Goal: Find specific fact

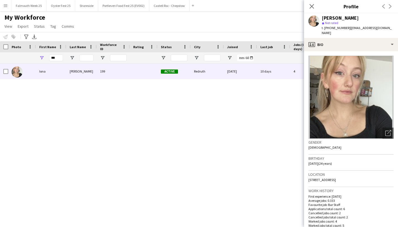
click at [6, 6] on app-icon "Menu" at bounding box center [5, 5] width 4 height 4
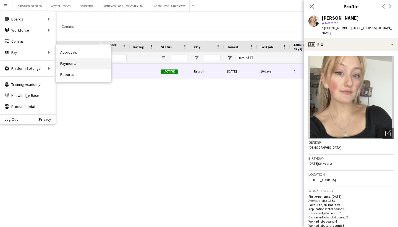
click at [69, 66] on link "Payments" at bounding box center [83, 63] width 55 height 11
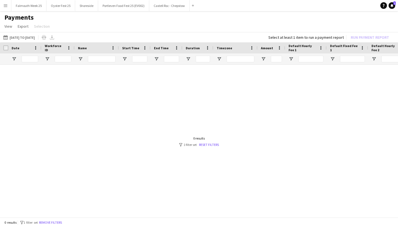
click at [4, 9] on button "Menu" at bounding box center [5, 5] width 11 height 11
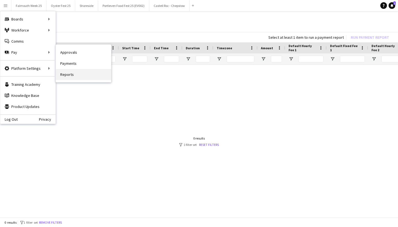
click at [71, 72] on link "Reports" at bounding box center [83, 74] width 55 height 11
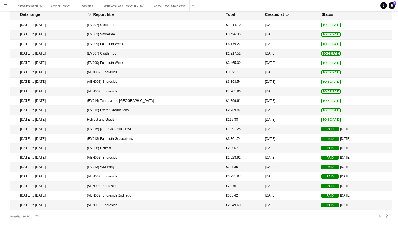
scroll to position [25, 0]
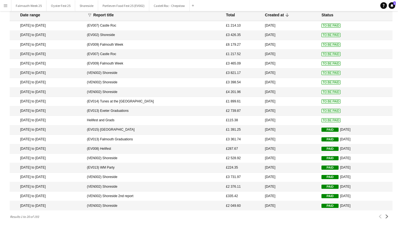
click at [7, 7] on app-icon "Menu" at bounding box center [5, 5] width 4 height 4
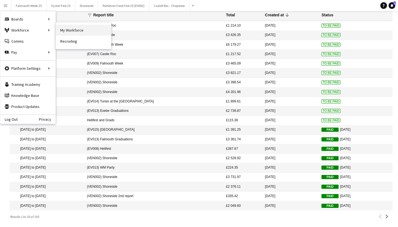
click at [68, 30] on link "My Workforce" at bounding box center [83, 30] width 55 height 11
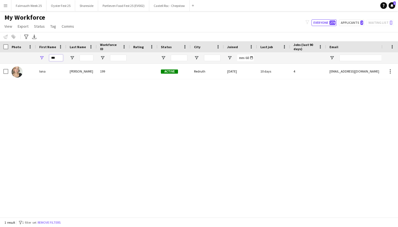
drag, startPoint x: 56, startPoint y: 58, endPoint x: 41, endPoint y: 58, distance: 14.9
click at [41, 58] on div "***" at bounding box center [51, 57] width 30 height 11
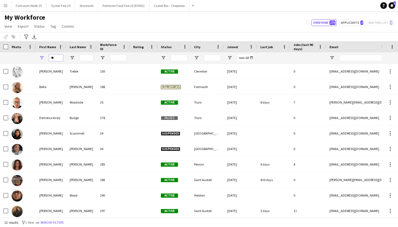
type input "*"
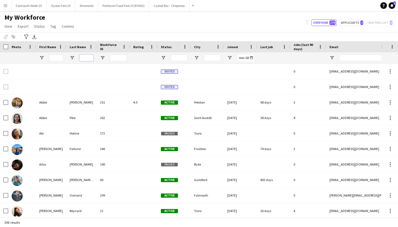
click at [88, 58] on input "Last Name Filter Input" at bounding box center [87, 57] width 14 height 7
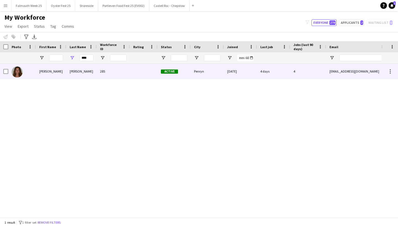
drag, startPoint x: 88, startPoint y: 67, endPoint x: 64, endPoint y: 70, distance: 24.3
click at [64, 70] on div "[PERSON_NAME]" at bounding box center [51, 71] width 30 height 15
click at [126, 69] on div "217" at bounding box center [113, 71] width 33 height 15
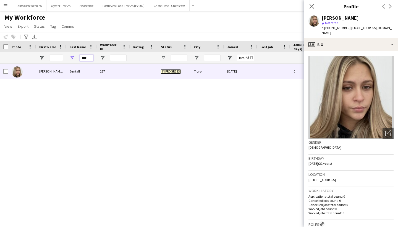
click at [90, 59] on input "****" at bounding box center [87, 57] width 14 height 7
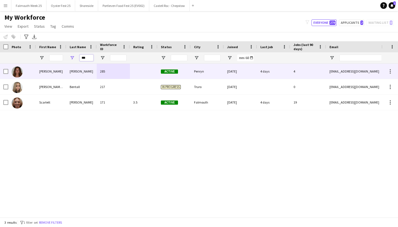
type input "***"
click at [76, 72] on div "[PERSON_NAME]" at bounding box center [81, 71] width 30 height 15
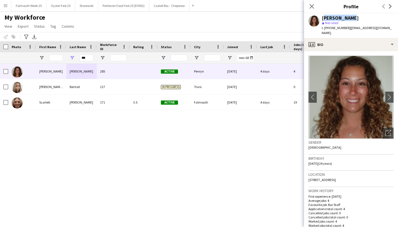
drag, startPoint x: 348, startPoint y: 18, endPoint x: 322, endPoint y: 18, distance: 25.4
click at [177, 18] on div "[PERSON_NAME]" at bounding box center [340, 17] width 37 height 5
copy div "[PERSON_NAME]"
drag, startPoint x: 308, startPoint y: 158, endPoint x: 324, endPoint y: 159, distance: 15.8
click at [177, 159] on app-crew-profile-bio "chevron-left chevron-right Open photos pop-in Gender [DEMOGRAPHIC_DATA] Birthda…" at bounding box center [351, 139] width 94 height 176
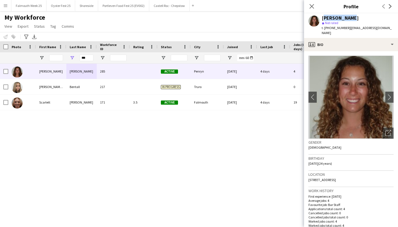
copy span "[DATE]"
click at [177, 178] on span "[STREET_ADDRESS]" at bounding box center [322, 180] width 27 height 4
drag, startPoint x: 308, startPoint y: 173, endPoint x: 359, endPoint y: 172, distance: 50.6
click at [177, 172] on app-crew-profile-bio "chevron-left chevron-right Open photos pop-in Gender [DEMOGRAPHIC_DATA] Birthda…" at bounding box center [351, 139] width 94 height 176
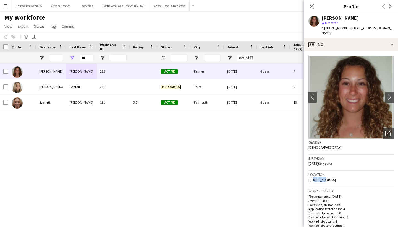
copy span "[STREET_ADDRESS]"
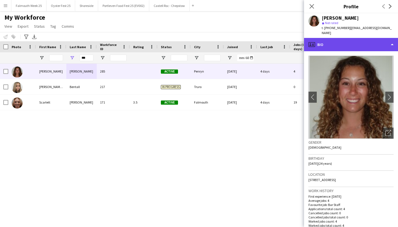
click at [177, 40] on div "profile Bio" at bounding box center [351, 44] width 94 height 13
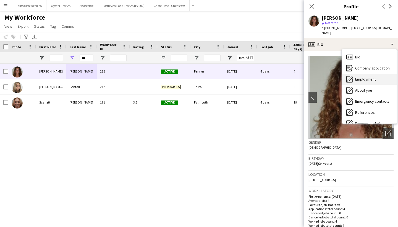
click at [177, 77] on span "Employment" at bounding box center [365, 79] width 21 height 5
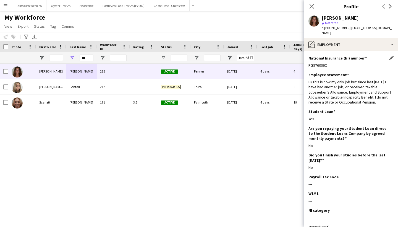
drag, startPoint x: 329, startPoint y: 57, endPoint x: 332, endPoint y: 62, distance: 5.2
click at [177, 62] on div "National Insurance (NI) number Edit this field PG976006C" at bounding box center [351, 64] width 85 height 17
copy div "PG976006C"
drag, startPoint x: 309, startPoint y: 76, endPoint x: 356, endPoint y: 102, distance: 53.8
click at [177, 102] on div "Employee statement Edit this field B) This is now my only job but since last [D…" at bounding box center [351, 90] width 85 height 37
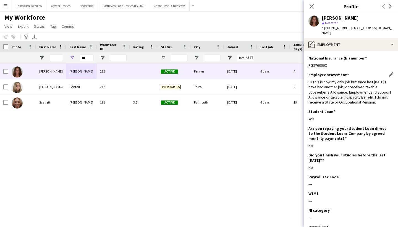
copy div "B) This is now my only job but since last [DATE] I have had another job, or rec…"
drag, startPoint x: 348, startPoint y: 28, endPoint x: 391, endPoint y: 29, distance: 43.1
click at [177, 29] on div "[PERSON_NAME] star Not rated t. [PHONE_NUMBER] | [EMAIL_ADDRESS][DOMAIN_NAME]" at bounding box center [351, 25] width 94 height 25
copy span "[EMAIL_ADDRESS][DOMAIN_NAME]"
